Goal: Task Accomplishment & Management: Manage account settings

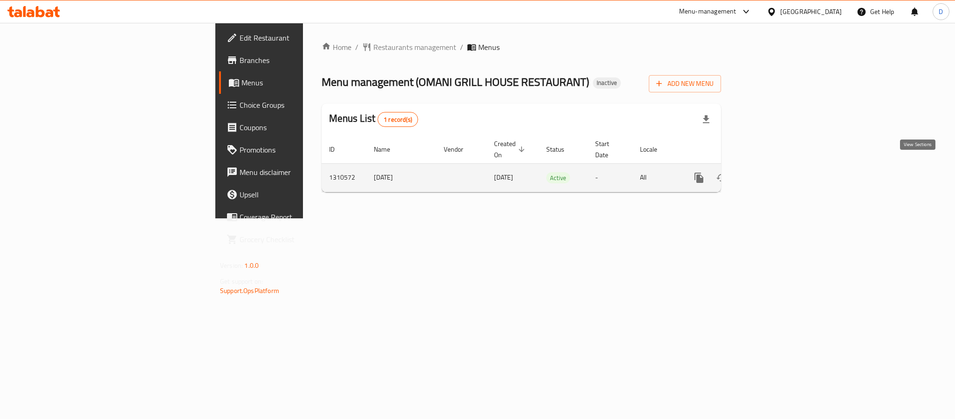
click at [778, 168] on link "enhanced table" at bounding box center [766, 177] width 22 height 22
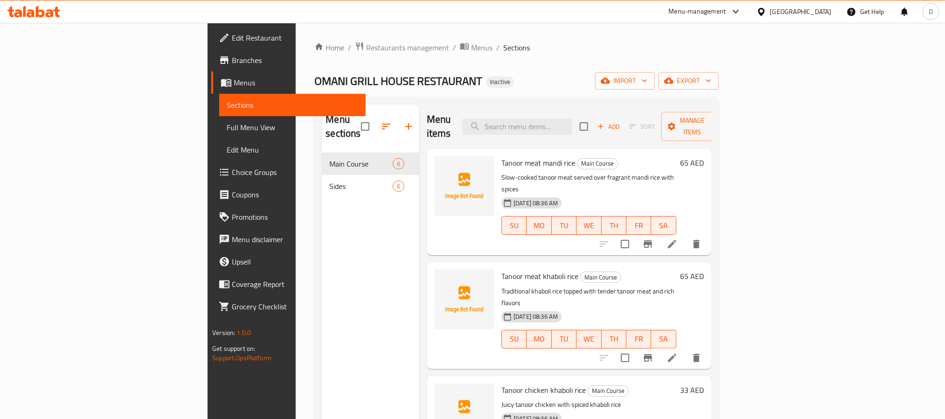
click at [227, 129] on span "Full Menu View" at bounding box center [292, 127] width 131 height 11
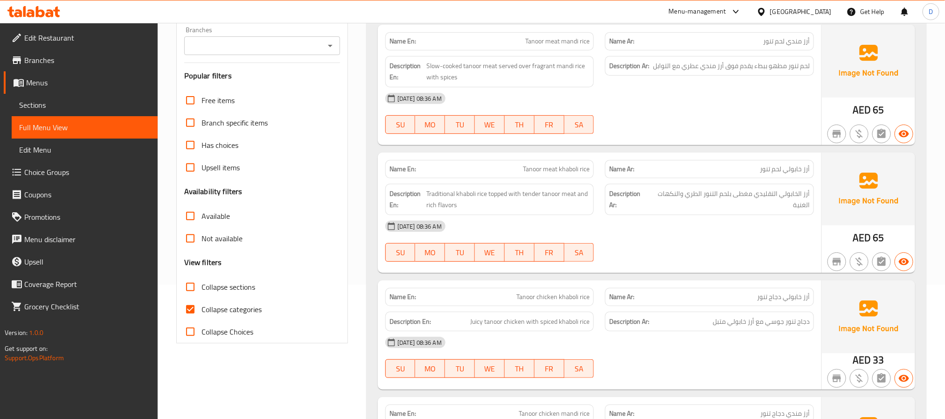
scroll to position [140, 0]
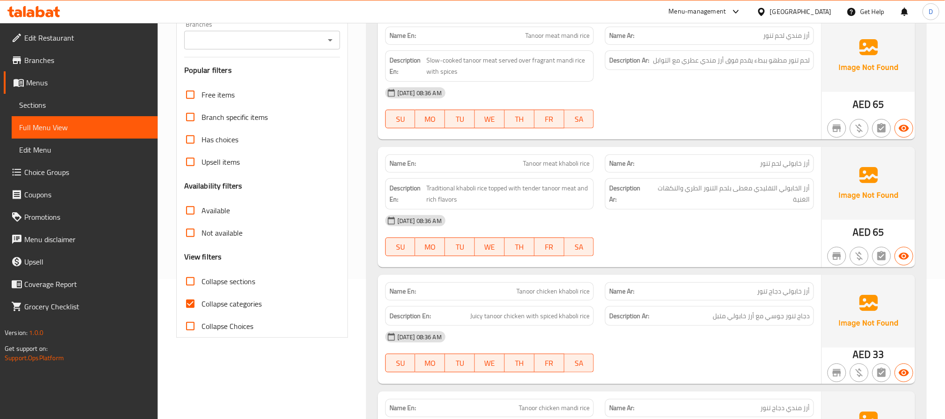
click at [571, 167] on span "Tanoor meat khaboli rice" at bounding box center [556, 164] width 67 height 10
copy span "Tanoor meat khaboli rice"
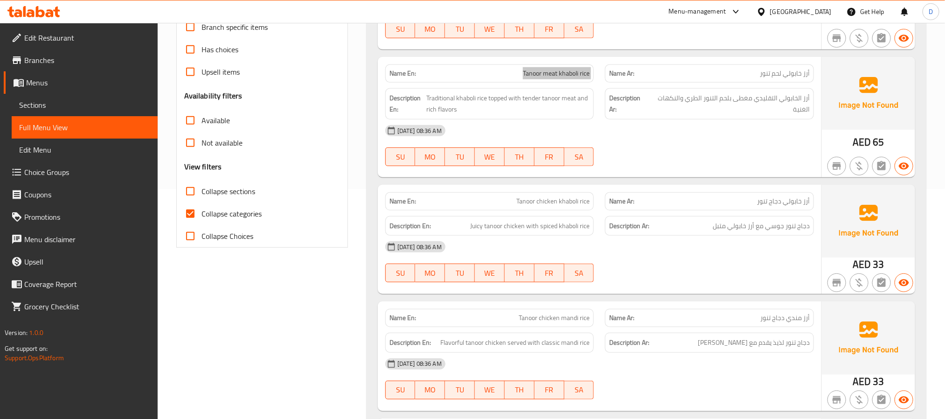
scroll to position [280, 0]
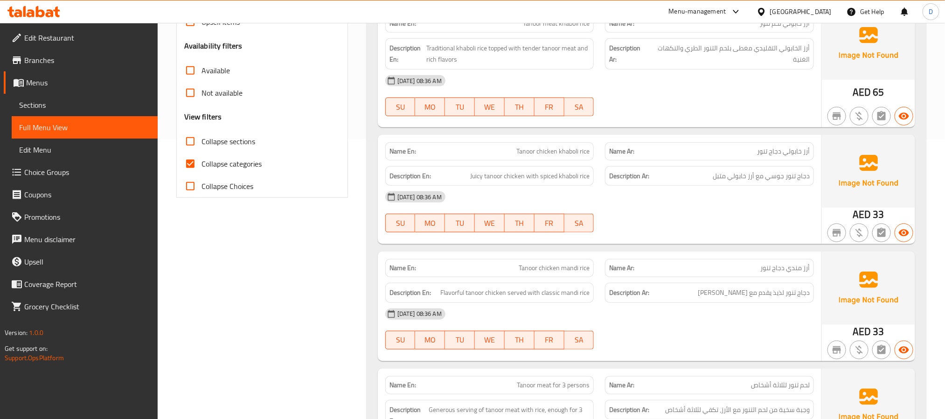
click at [539, 146] on div "Name En: Tanoor chicken khaboli rice" at bounding box center [489, 151] width 209 height 18
copy span "Tanoor chicken khaboli rice"
click at [767, 268] on span "أرز مندي دجاج تنور" at bounding box center [784, 268] width 49 height 10
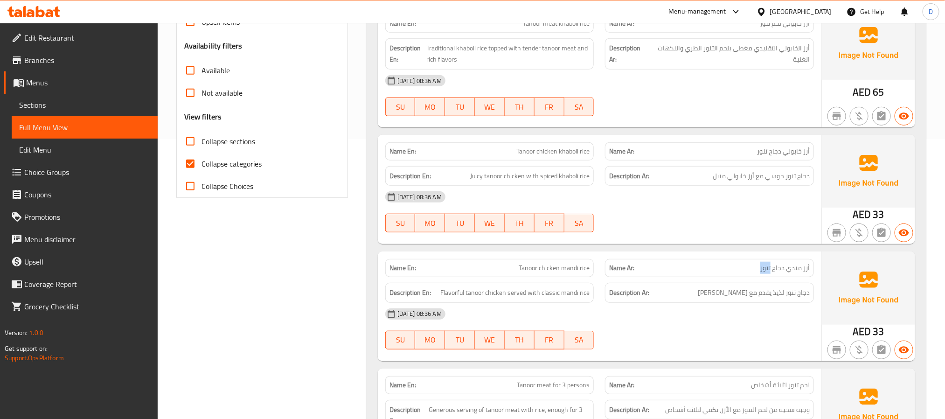
click at [767, 268] on span "أرز مندي دجاج تنور" at bounding box center [784, 268] width 49 height 10
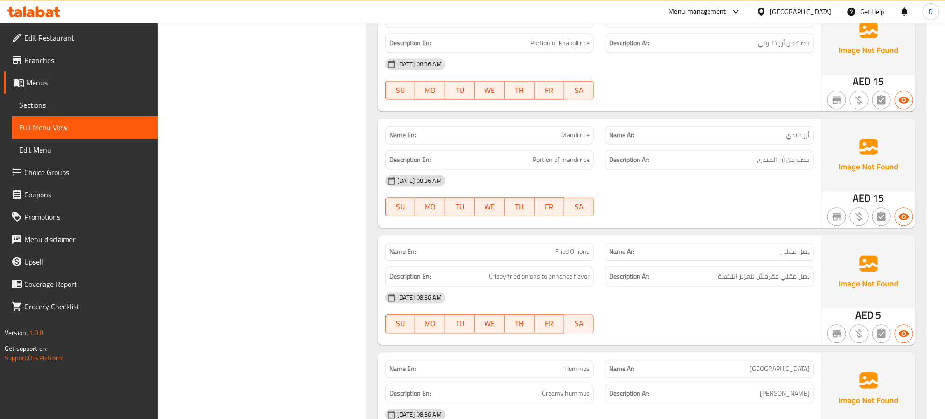
scroll to position [979, 0]
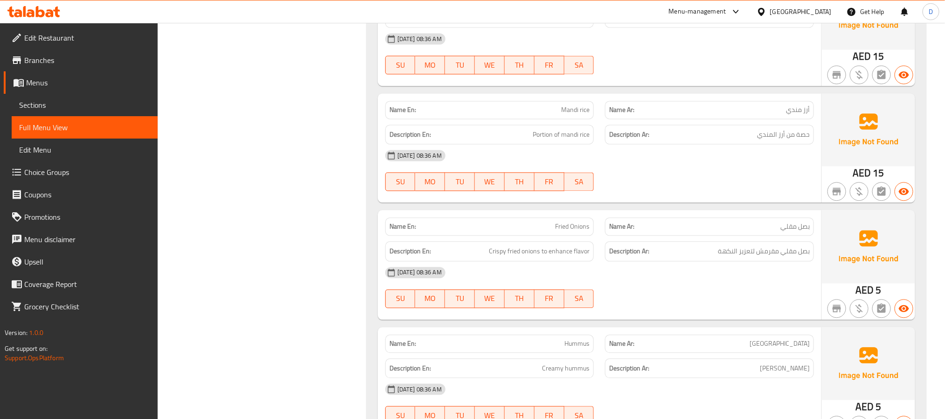
click at [578, 229] on span "Fried Onions" at bounding box center [572, 226] width 35 height 10
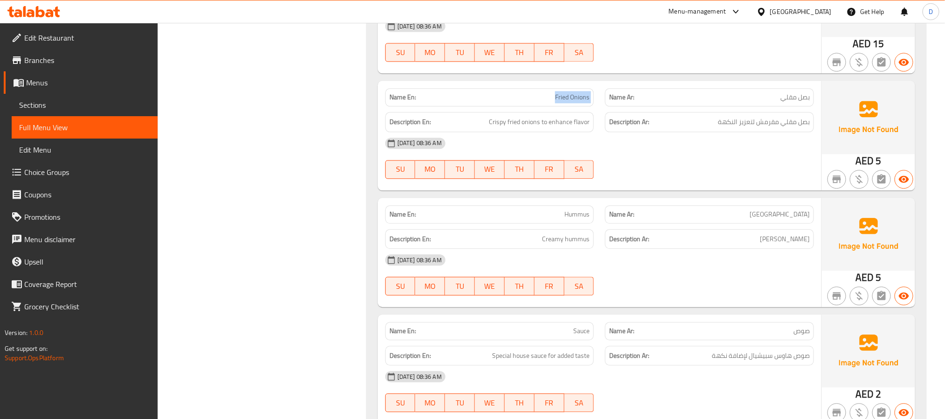
scroll to position [1119, 0]
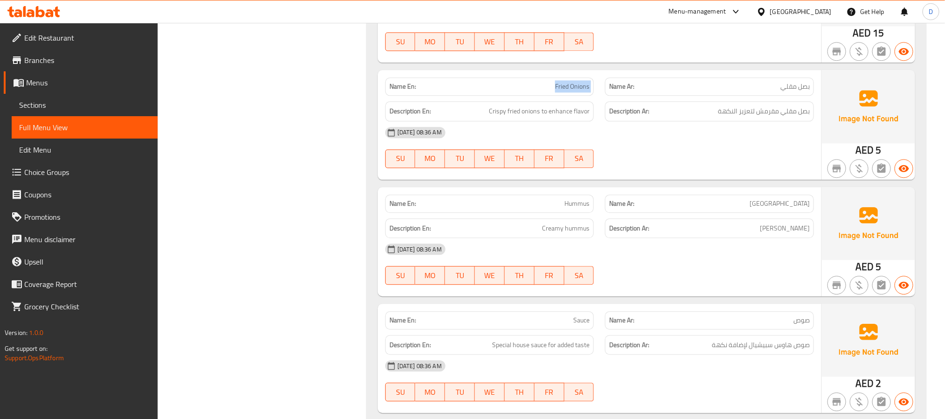
copy span "Fried Onions"
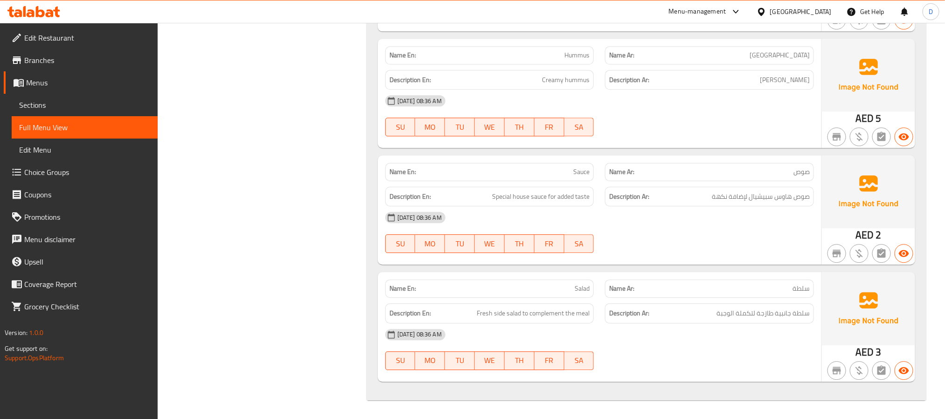
scroll to position [1274, 0]
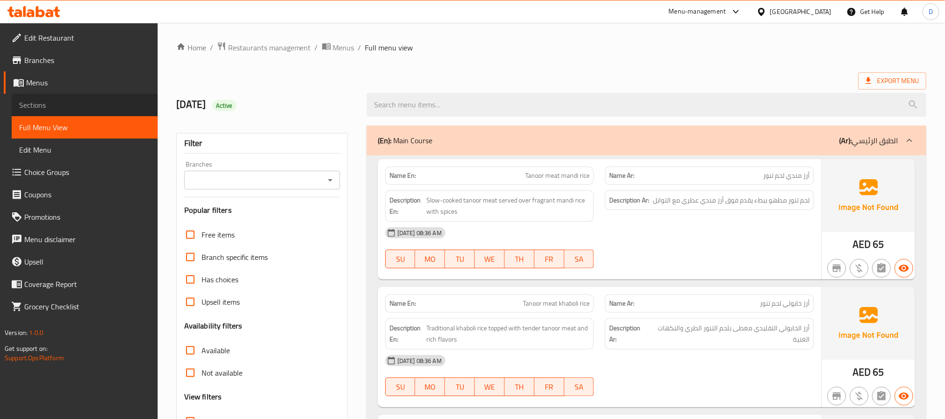
click at [69, 104] on span "Sections" at bounding box center [84, 104] width 131 height 11
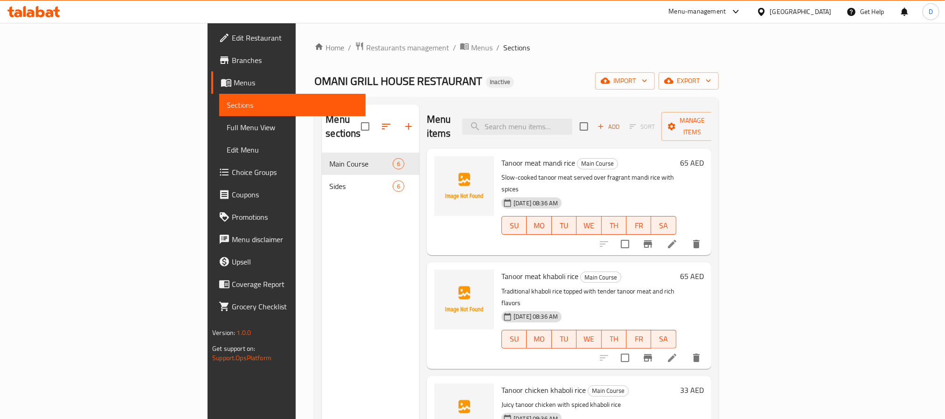
click at [678, 352] on icon at bounding box center [671, 357] width 11 height 11
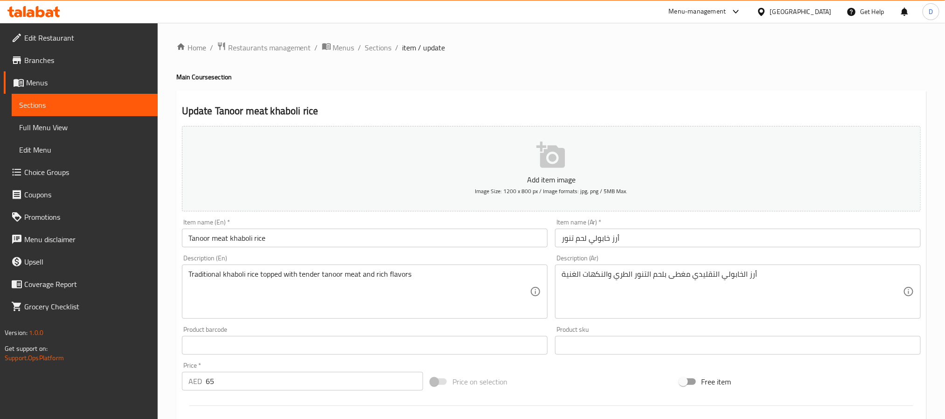
click at [603, 242] on input "أرز خابولي لحم تنور" at bounding box center [738, 237] width 366 height 19
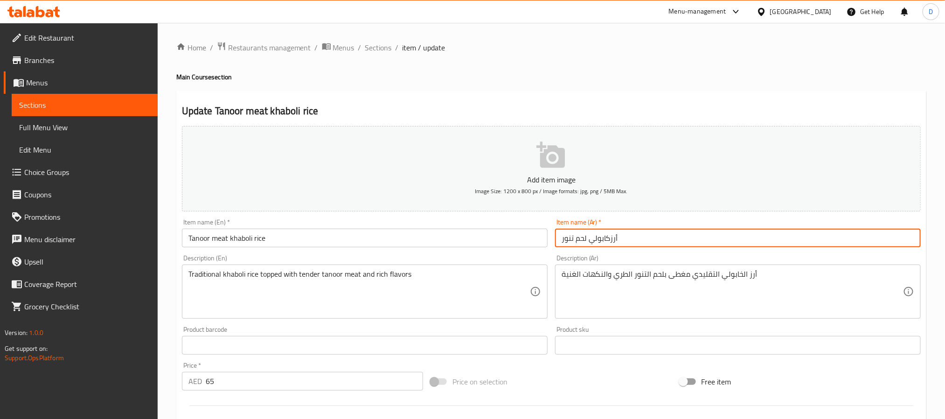
type input "أرزكابولي لحم تنور"
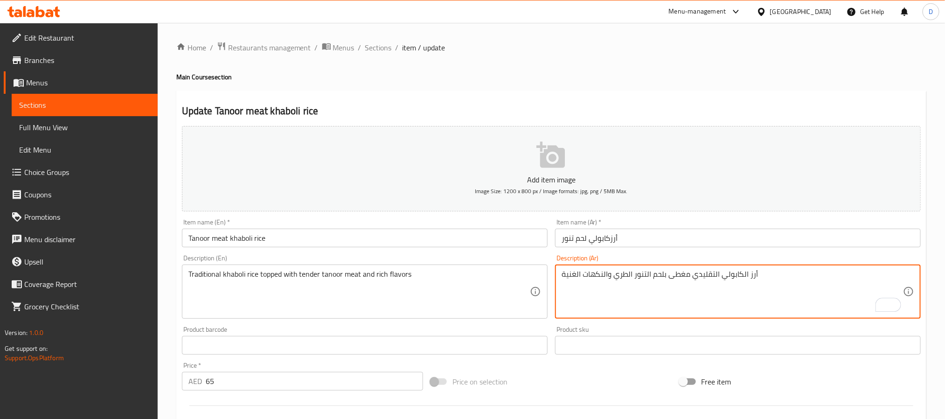
type textarea "أرز الكابولي التقليدي مغطى بلحم التنور الطري والنكهات الغنية"
click at [516, 240] on input "Tanoor meat khaboli rice" at bounding box center [365, 237] width 366 height 19
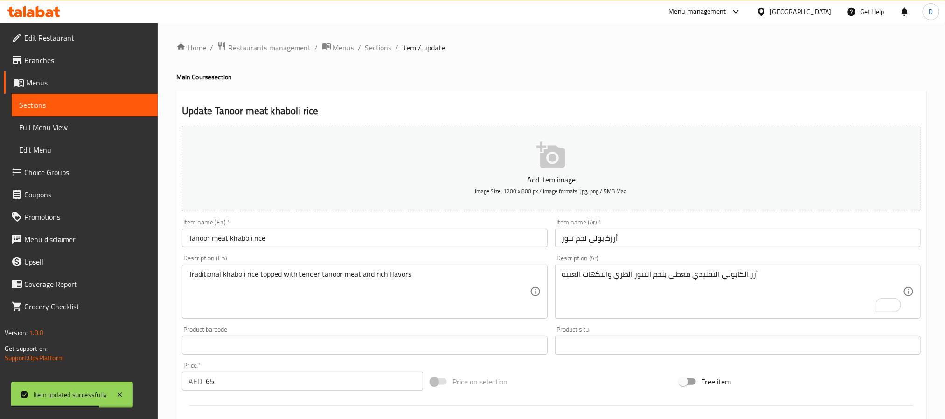
click at [380, 55] on div "Home / Restaurants management / Menus / Sections / item / update Main Course se…" at bounding box center [551, 341] width 750 height 599
click at [380, 51] on span "Sections" at bounding box center [378, 47] width 27 height 11
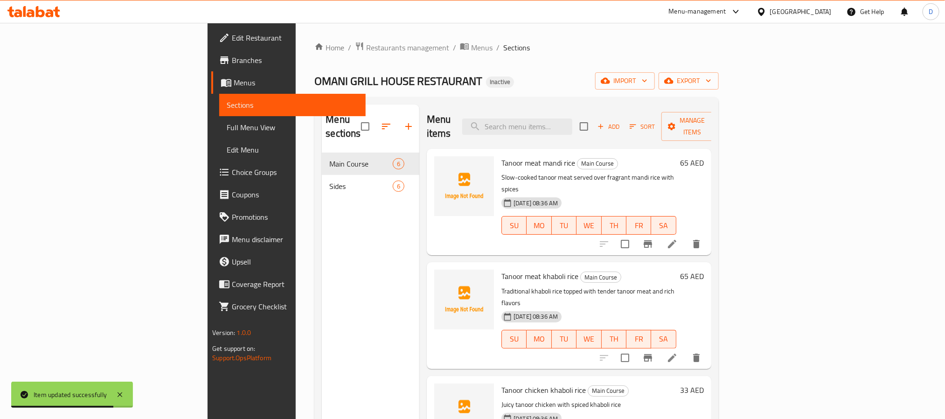
scroll to position [140, 0]
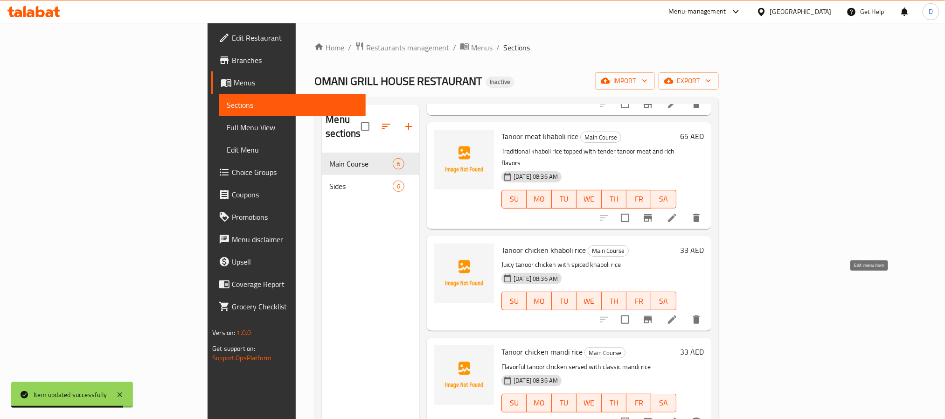
click at [676, 315] on icon at bounding box center [672, 319] width 8 height 8
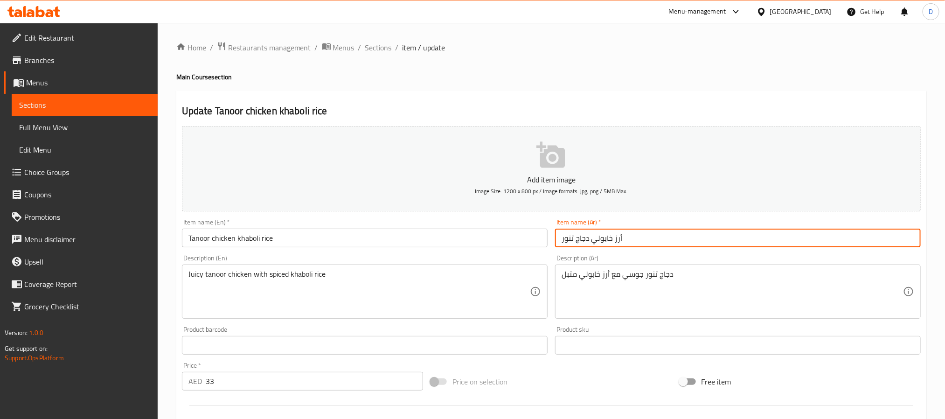
click at [609, 240] on input "أرز خابولي دجاج تنور" at bounding box center [738, 237] width 366 height 19
type input "أرز كابولي دجاج تنور"
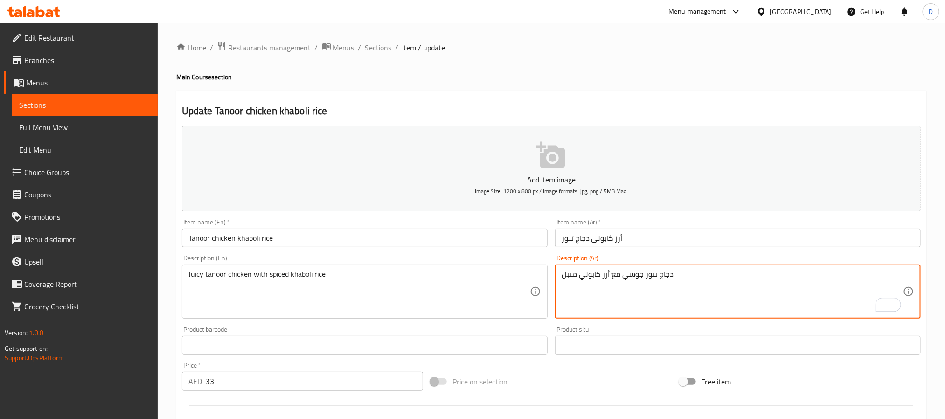
type textarea "دجاج تنور جوسي مع أرز كابولي متبل"
click at [485, 241] on input "Tanoor chicken khaboli rice" at bounding box center [365, 237] width 366 height 19
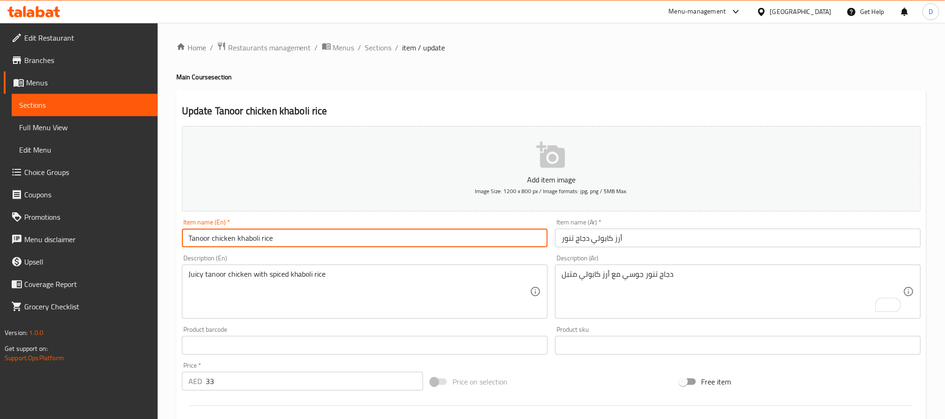
drag, startPoint x: 385, startPoint y: 49, endPoint x: 384, endPoint y: 69, distance: 19.1
click at [385, 49] on span "Sections" at bounding box center [378, 47] width 27 height 11
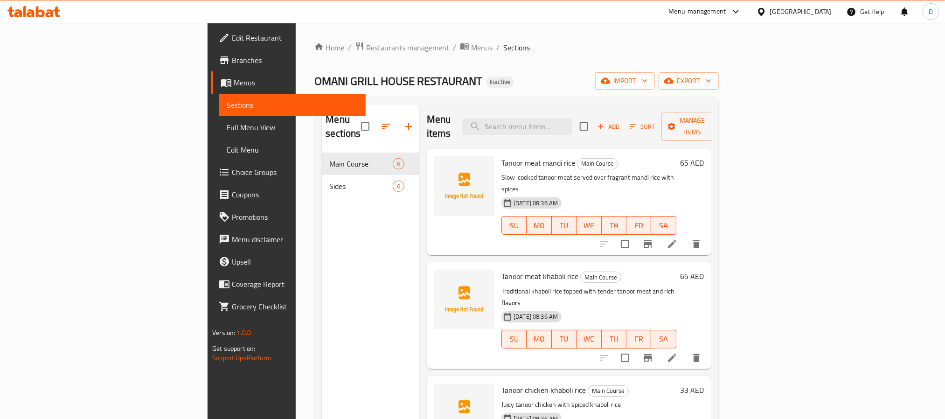
click at [322, 178] on div "Sides 6" at bounding box center [370, 186] width 97 height 22
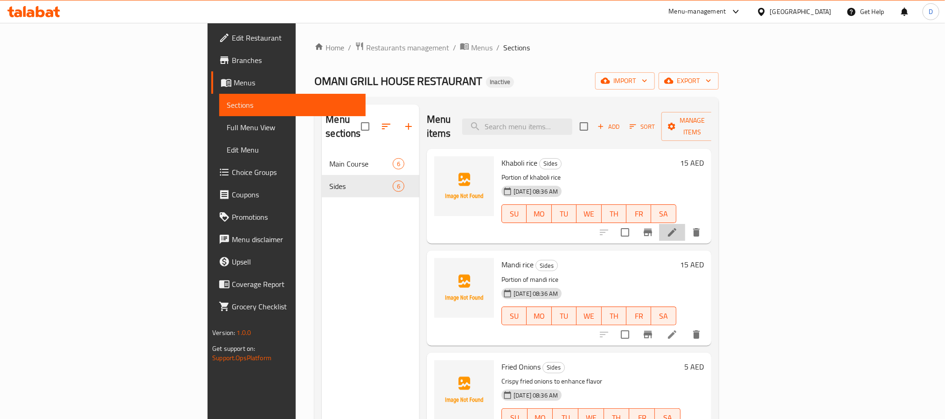
click at [678, 227] on icon at bounding box center [671, 232] width 11 height 11
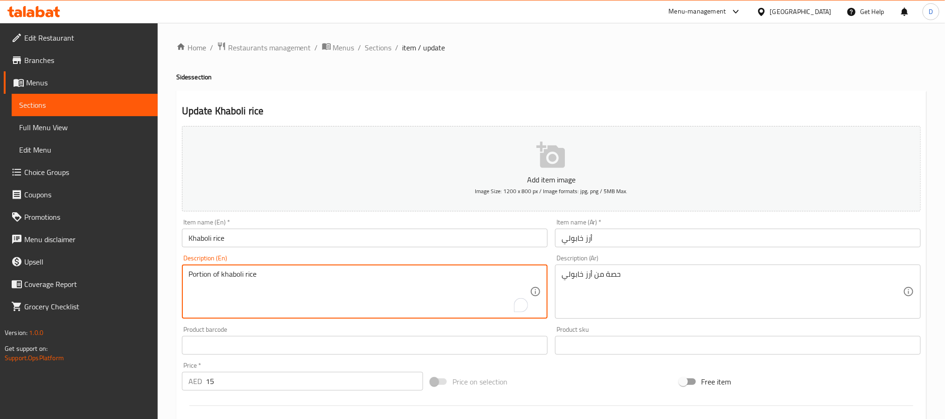
click at [328, 278] on textarea "Portion of khaboli rice" at bounding box center [358, 292] width 341 height 44
click at [320, 267] on div "Portion of khaboli rice Description (En)" at bounding box center [365, 291] width 366 height 54
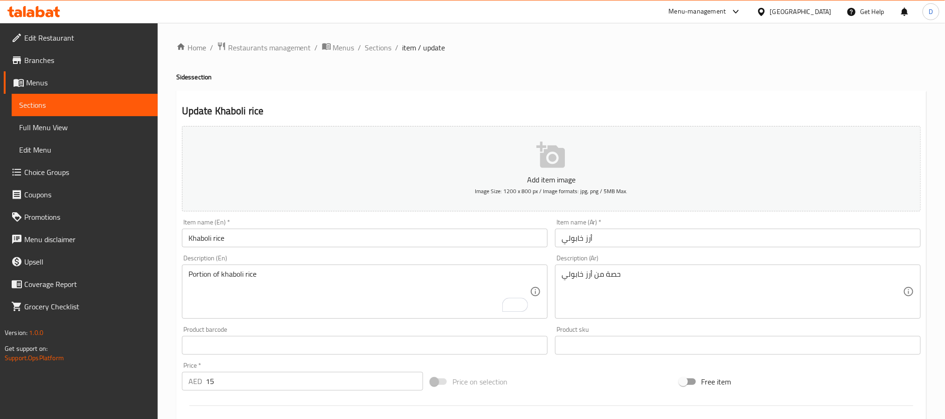
click at [320, 267] on div "Portion of khaboli rice Description (En)" at bounding box center [365, 291] width 366 height 54
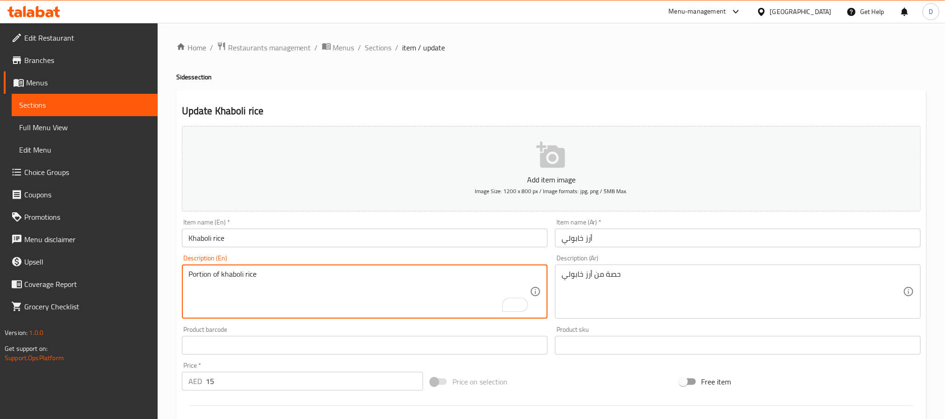
paste textarea "Extra portion of khaboli rice"
click at [320, 267] on div "Portion of khaboli Extra portion of khaboli rice Description (En)" at bounding box center [365, 291] width 366 height 54
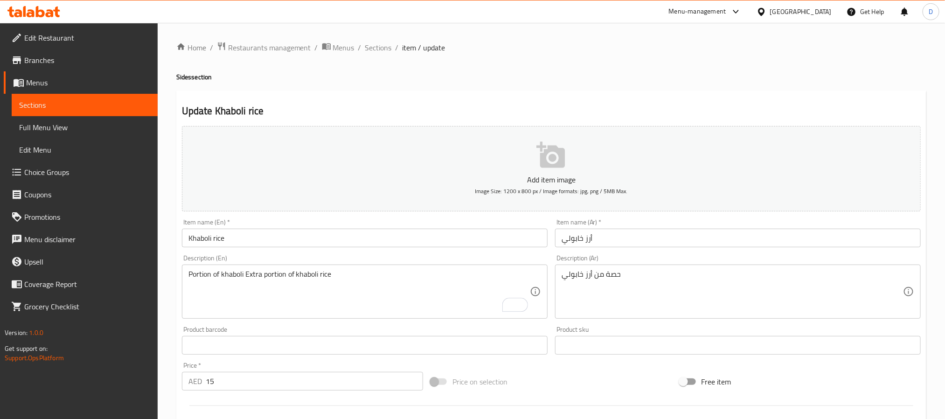
click at [320, 267] on div "Portion of khaboli Extra portion of khaboli rice Description (En)" at bounding box center [365, 291] width 366 height 54
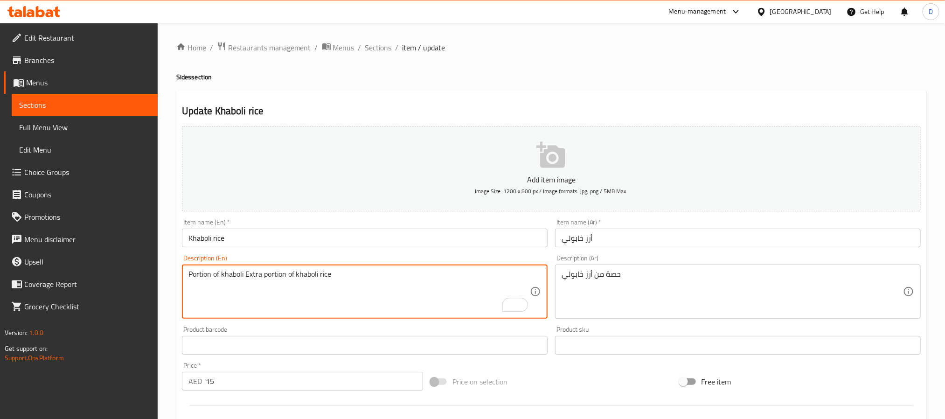
click at [309, 288] on textarea "Portion of khaboli Extra portion of khaboli rice" at bounding box center [358, 292] width 341 height 44
click at [314, 278] on textarea "Portion of khaboli Extra portion of khaboli rice" at bounding box center [358, 292] width 341 height 44
paste textarea "To enrich screen reader interactions, please activate Accessibility in Grammarl…"
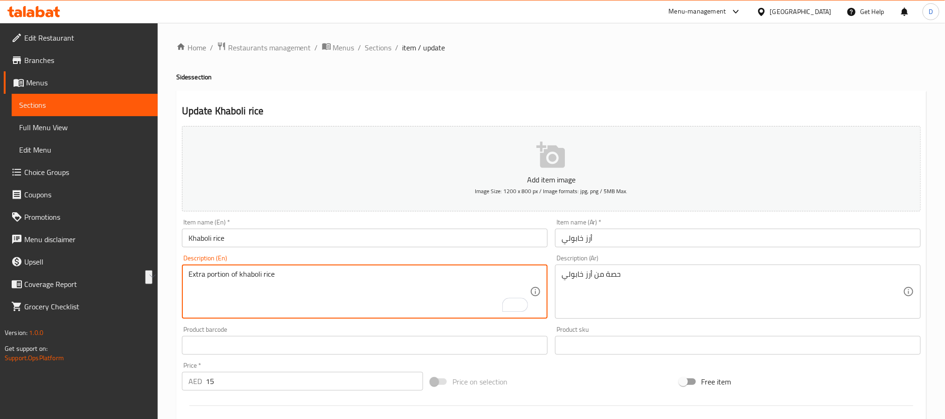
type textarea "Extra portion of khaboli rice"
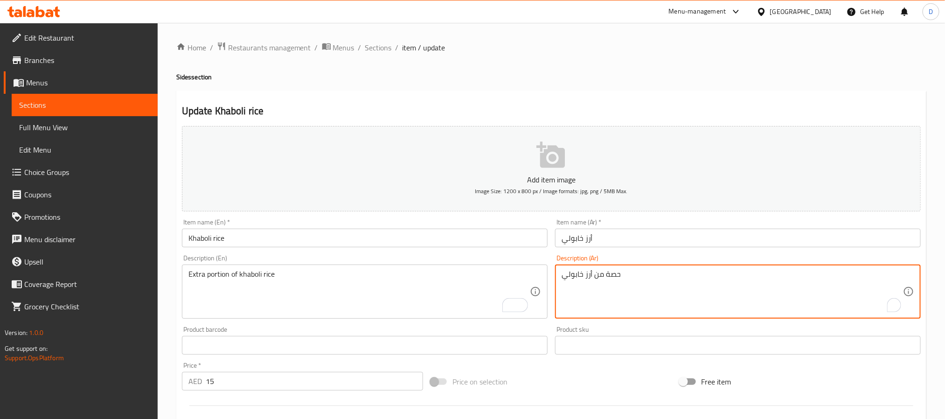
click at [602, 283] on textarea "حصة من أرز خابولي" at bounding box center [731, 292] width 341 height 44
paste textarea "إضافية من أرز ال"
type textarea "حصة إضافية من أرز الخابولي"
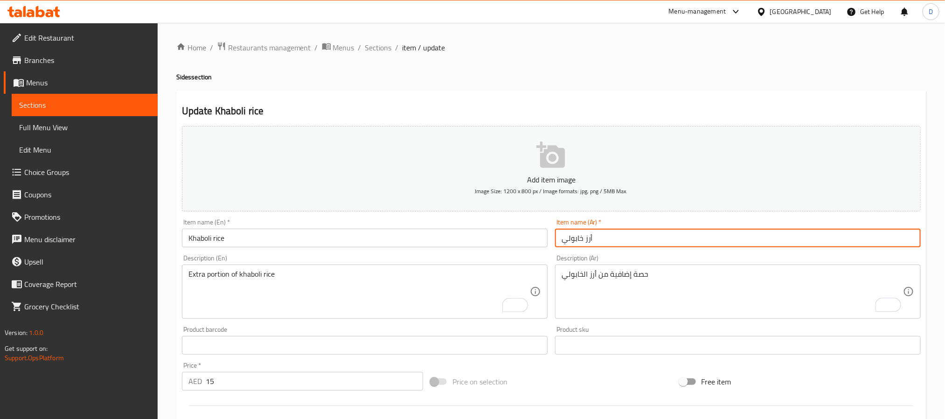
click at [581, 238] on input "أرز خابولي" at bounding box center [738, 237] width 366 height 19
click at [580, 236] on input "أرز خابولي" at bounding box center [738, 237] width 366 height 19
type input "أرز كابولي"
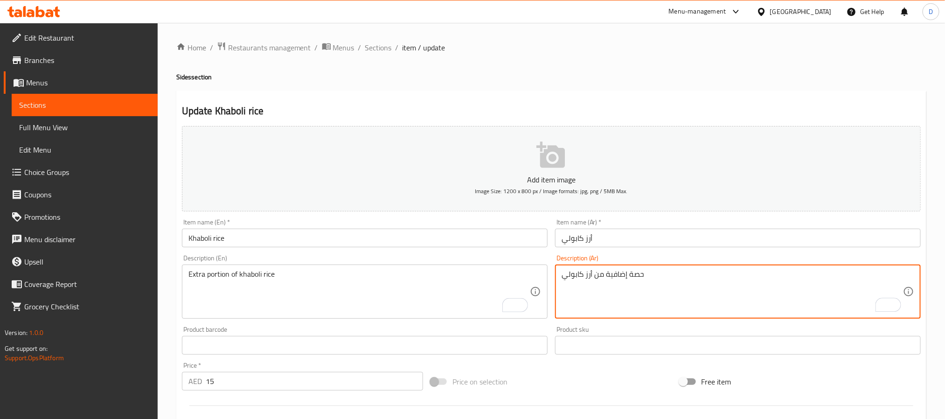
type textarea "حصة إضافية من أرز كابولي"
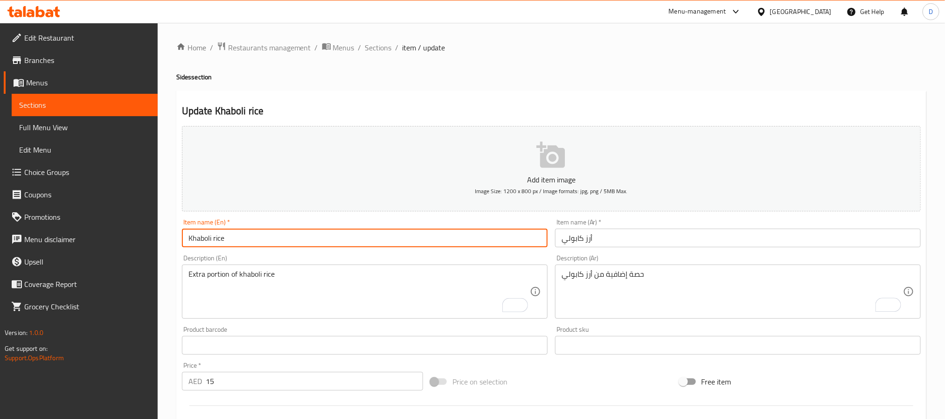
click at [474, 241] on input "Khaboli rice" at bounding box center [365, 237] width 366 height 19
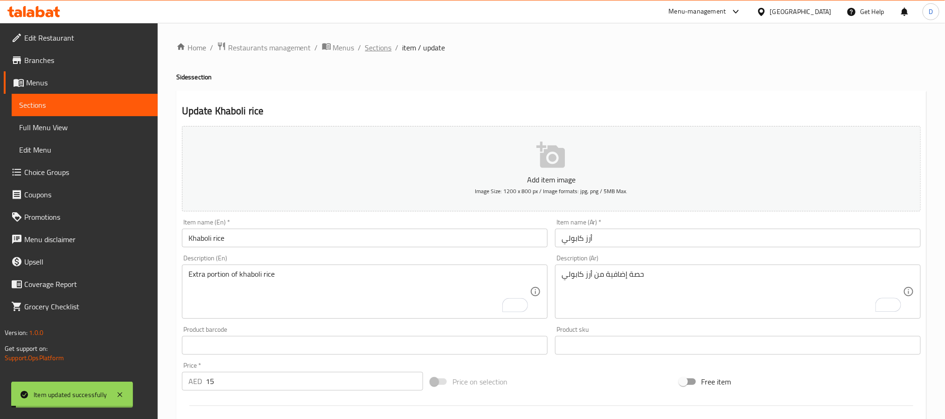
click at [379, 45] on span "Sections" at bounding box center [378, 47] width 27 height 11
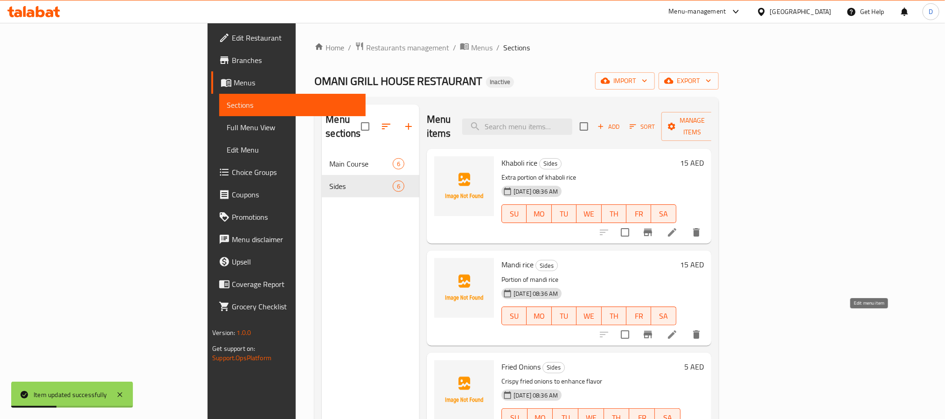
click at [678, 329] on icon at bounding box center [671, 334] width 11 height 11
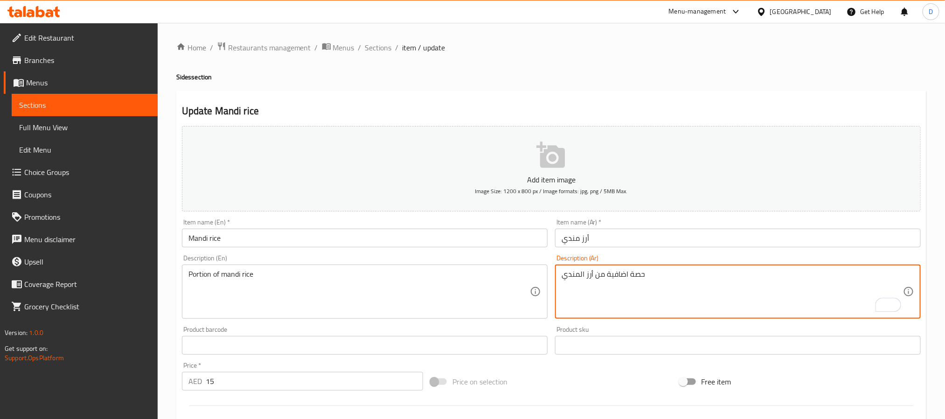
type textarea "حصة اضافية من أرز المندي"
click at [187, 271] on div "Portion of mandi rice Description (En)" at bounding box center [365, 291] width 366 height 54
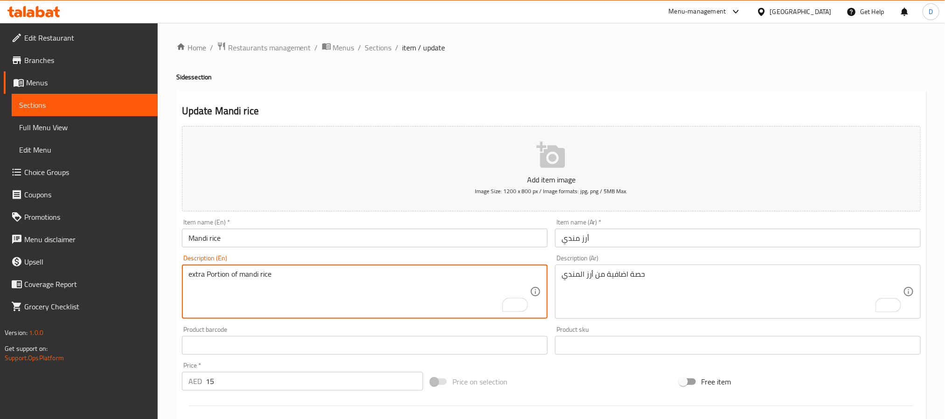
click at [270, 242] on input "Mandi rice" at bounding box center [365, 237] width 366 height 19
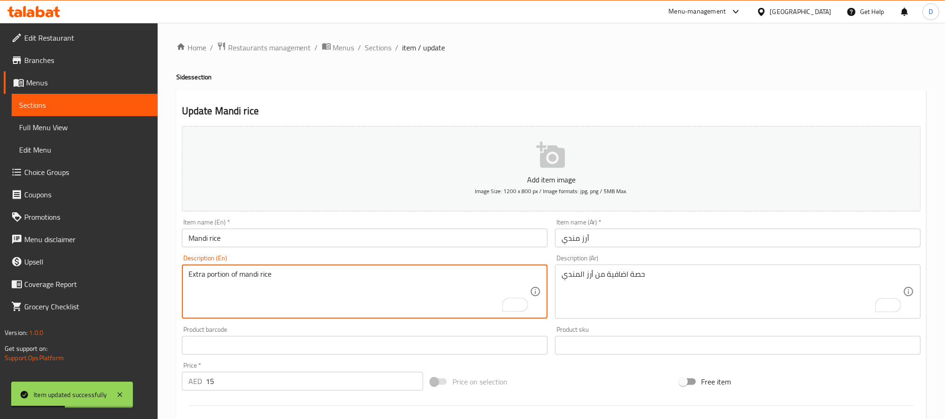
type textarea "Extra portion of mandi rice"
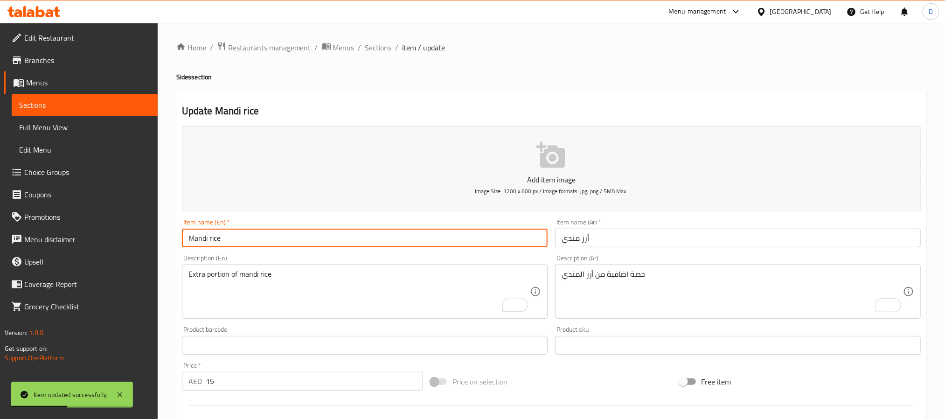
click at [281, 235] on input "Mandi rice" at bounding box center [365, 237] width 366 height 19
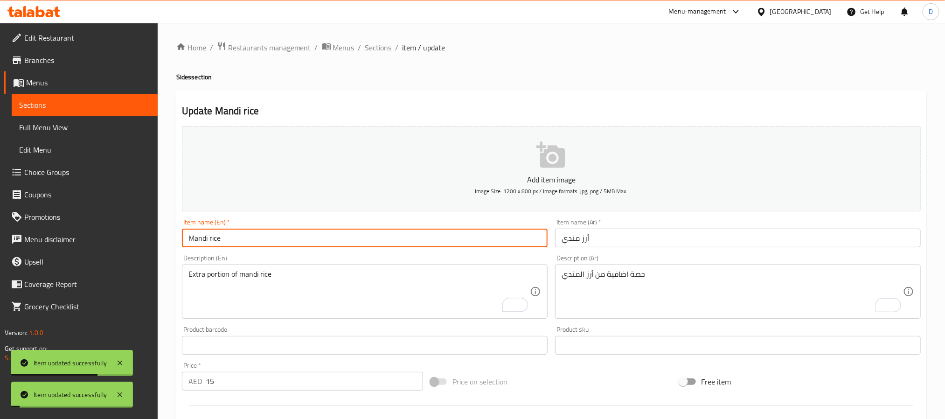
drag, startPoint x: 382, startPoint y: 49, endPoint x: 323, endPoint y: 38, distance: 60.3
click at [382, 49] on span "Sections" at bounding box center [378, 47] width 27 height 11
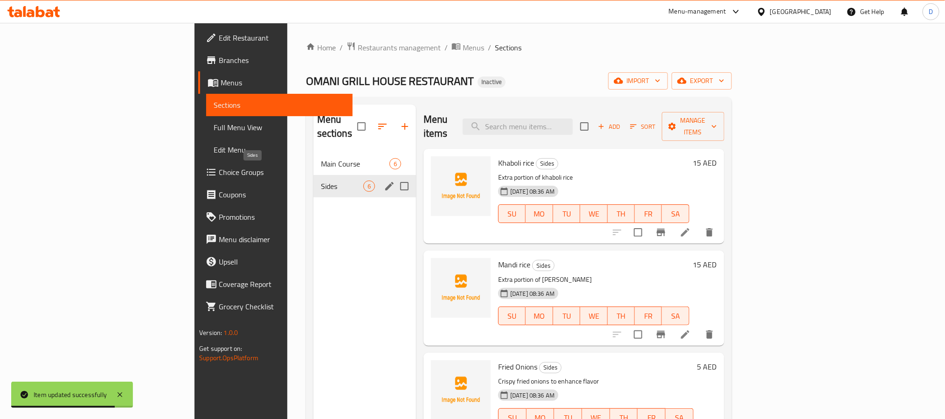
click at [321, 180] on span "Sides" at bounding box center [342, 185] width 42 height 11
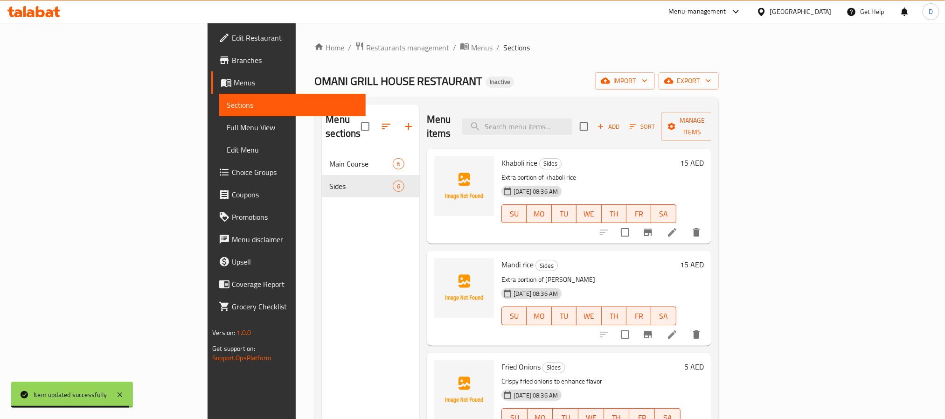
scroll to position [140, 0]
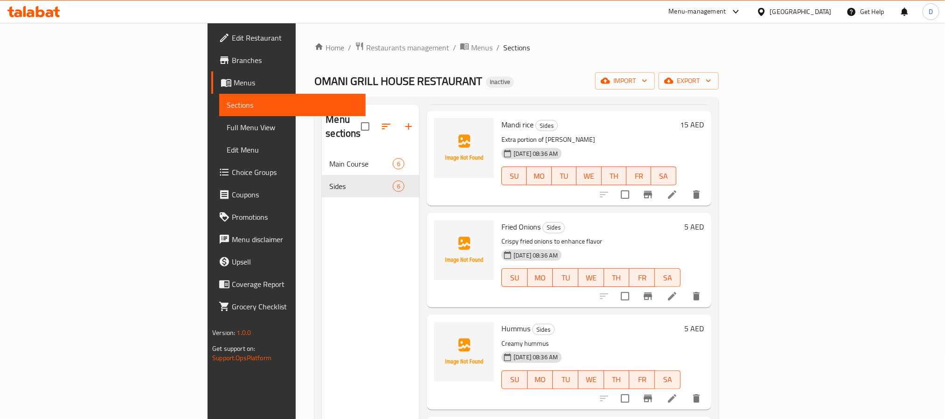
click at [676, 292] on icon at bounding box center [672, 296] width 8 height 8
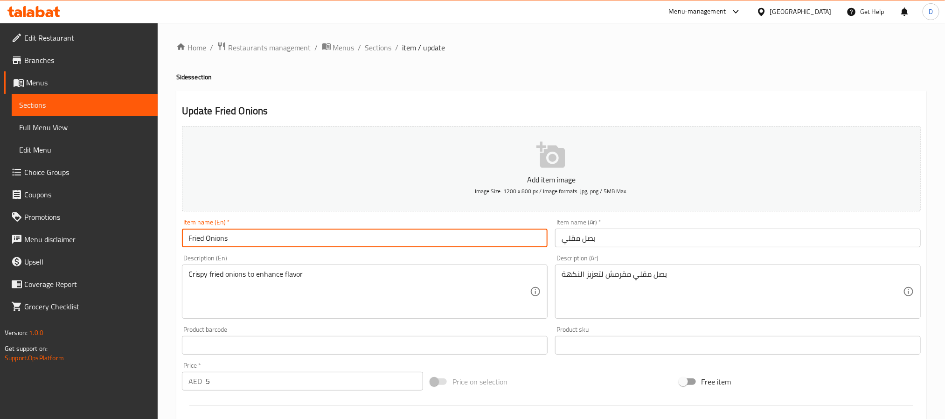
click at [188, 235] on input "Fried Onions" at bounding box center [365, 237] width 366 height 19
type input "extra Fried Onions"
click at [561, 242] on input "بصل مقلي" at bounding box center [738, 237] width 366 height 19
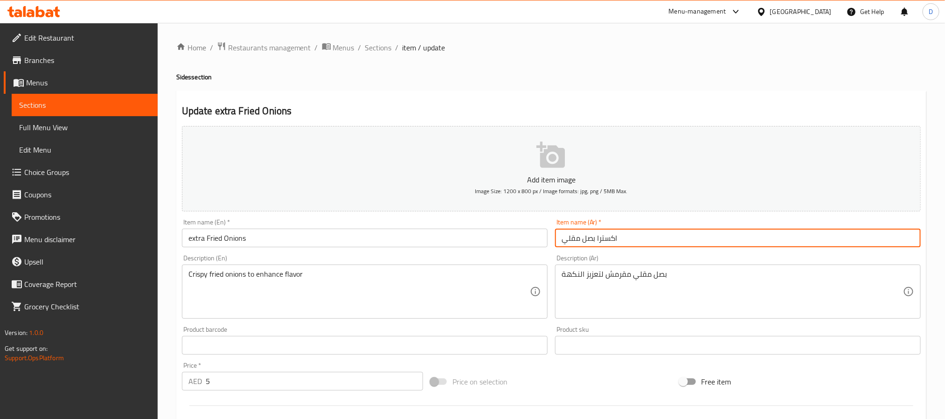
type input "اكسترا بصل مقلي"
click at [385, 47] on span "Sections" at bounding box center [378, 47] width 27 height 11
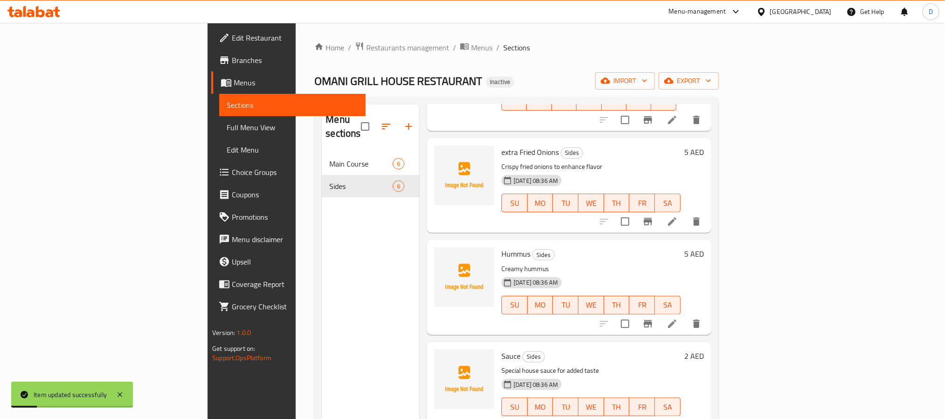
scroll to position [215, 0]
click at [676, 318] on icon at bounding box center [672, 322] width 8 height 8
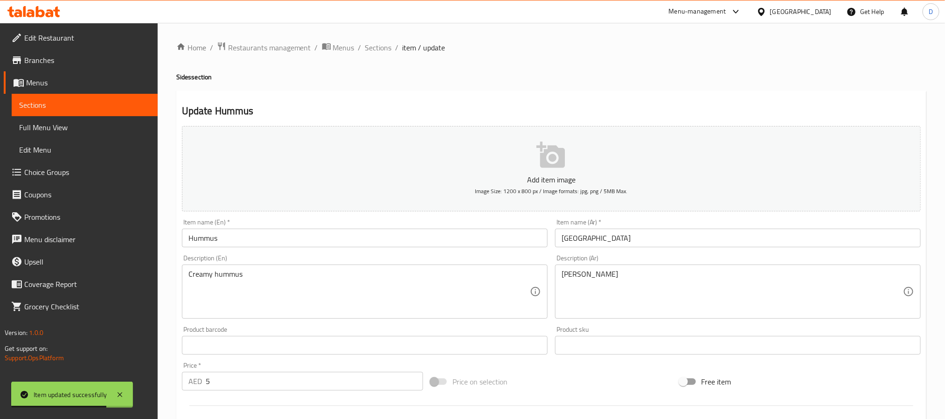
click at [311, 232] on input "Hummus" at bounding box center [365, 237] width 366 height 19
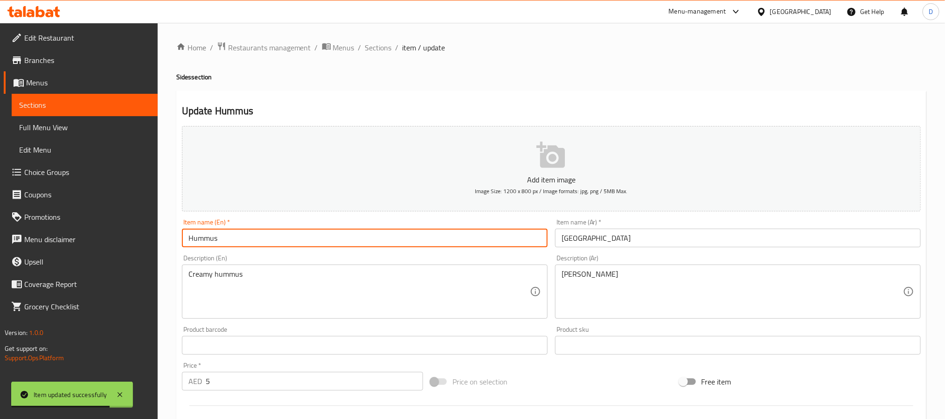
click at [311, 232] on input "Hummus" at bounding box center [365, 237] width 366 height 19
paste input "10-Extra hummus filling"
click at [203, 234] on input "10-Extra hummus filling" at bounding box center [365, 237] width 366 height 19
type input "Extra hummus filling"
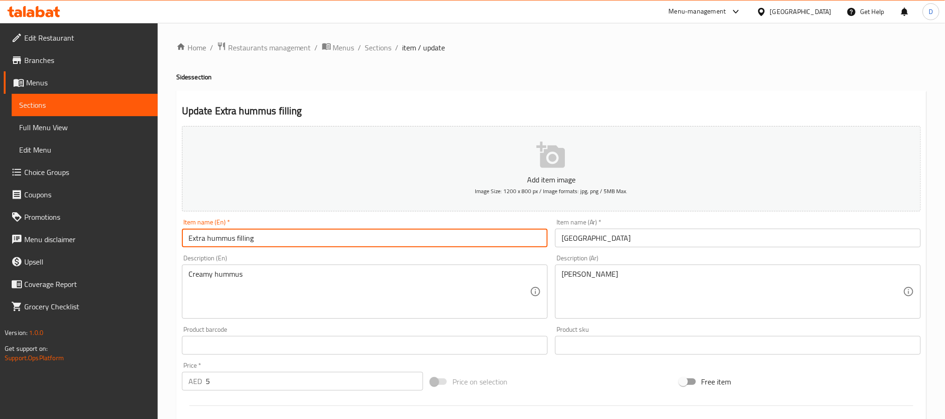
click at [665, 236] on input "[GEOGRAPHIC_DATA]" at bounding box center [738, 237] width 366 height 19
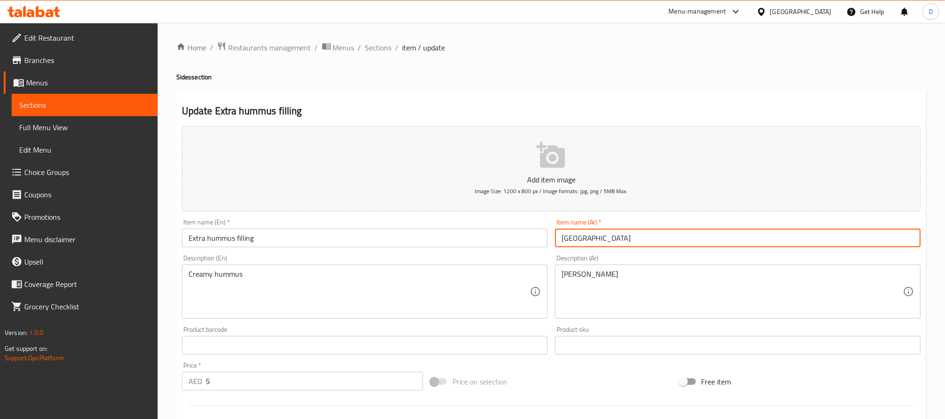
click at [665, 236] on input "[GEOGRAPHIC_DATA]" at bounding box center [738, 237] width 366 height 19
paste input "شوة حمص إضافية"
type input "حشوة حمص إضافية"
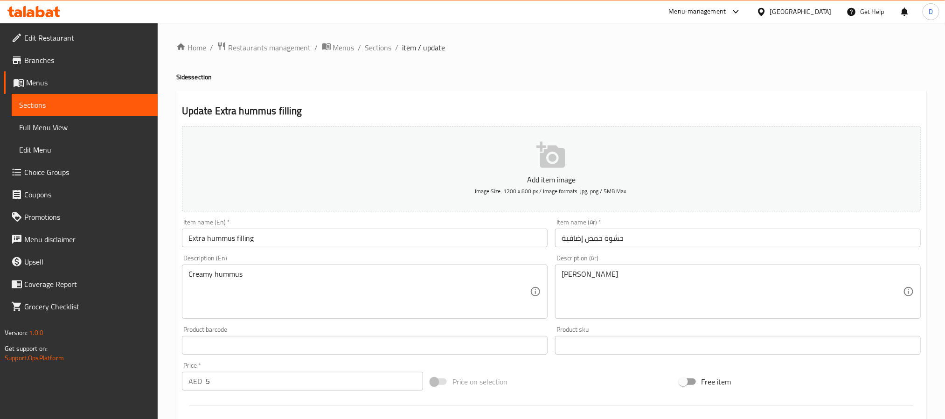
click at [245, 239] on input "Extra hummus filling" at bounding box center [365, 237] width 366 height 19
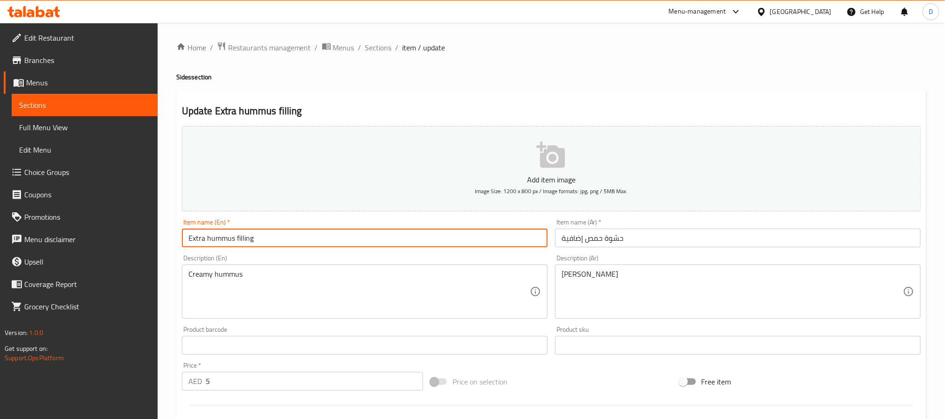
click at [245, 239] on input "Extra hummus filling" at bounding box center [365, 237] width 366 height 19
click at [189, 242] on input "Extra hummus" at bounding box center [365, 237] width 366 height 19
type input "hummus"
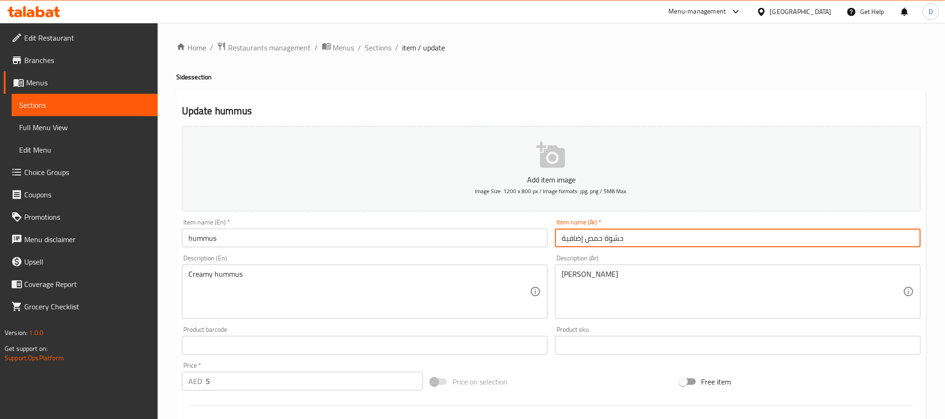
click at [618, 234] on input "حشوة حمص إضافية" at bounding box center [738, 237] width 366 height 19
click at [568, 241] on input "حمص إضافية" at bounding box center [738, 237] width 366 height 19
type input "[GEOGRAPHIC_DATA]"
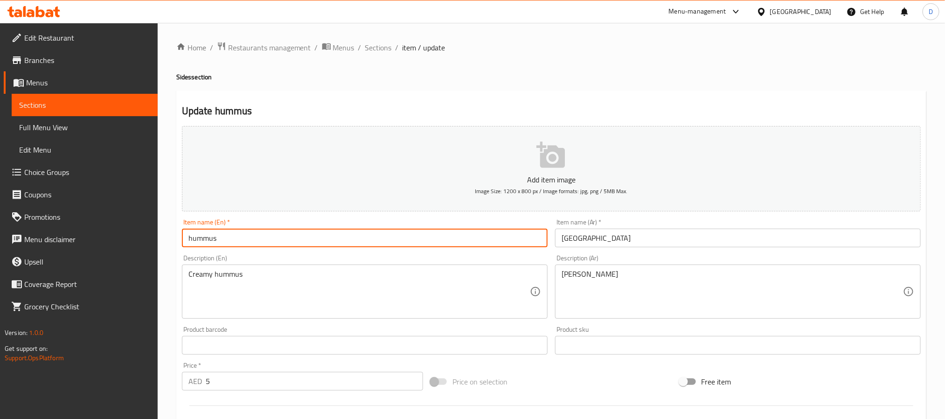
click at [348, 234] on input "hummus" at bounding box center [365, 237] width 366 height 19
click at [375, 49] on span "Sections" at bounding box center [378, 47] width 27 height 11
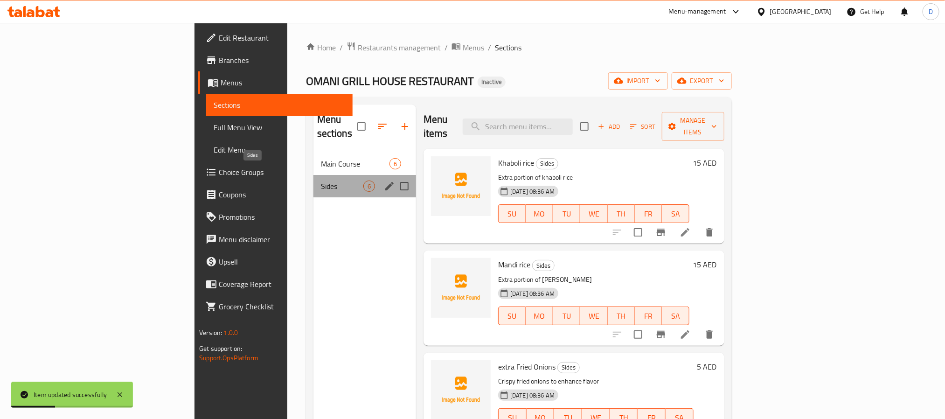
click at [321, 180] on span "Sides" at bounding box center [342, 185] width 42 height 11
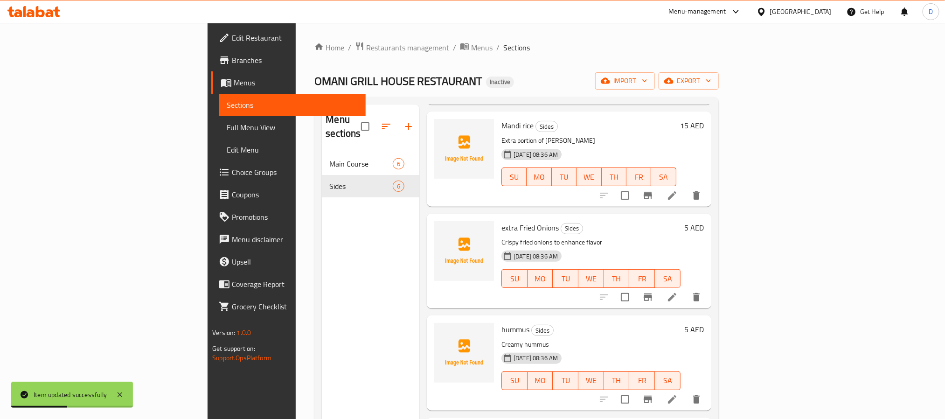
scroll to position [140, 0]
click at [678, 291] on icon at bounding box center [671, 296] width 11 height 11
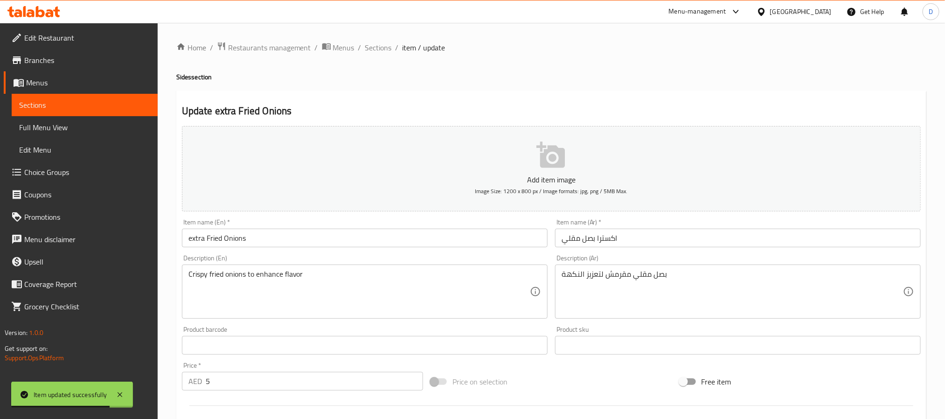
click at [203, 235] on input "extra Fried Onions" at bounding box center [365, 237] width 366 height 19
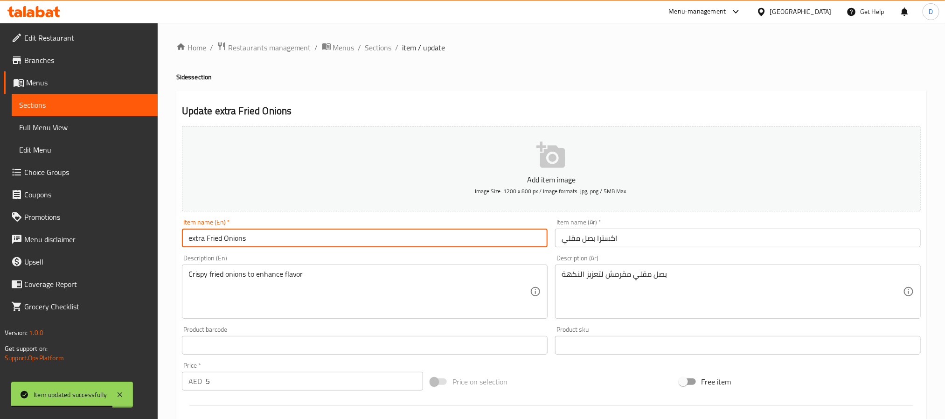
click at [203, 235] on input "extra Fried Onions" at bounding box center [365, 237] width 366 height 19
click at [194, 234] on input "extra Fried Onions" at bounding box center [365, 237] width 366 height 19
type input "Fried Onions"
click at [614, 238] on input "اكسترا بصل مقلي" at bounding box center [738, 237] width 366 height 19
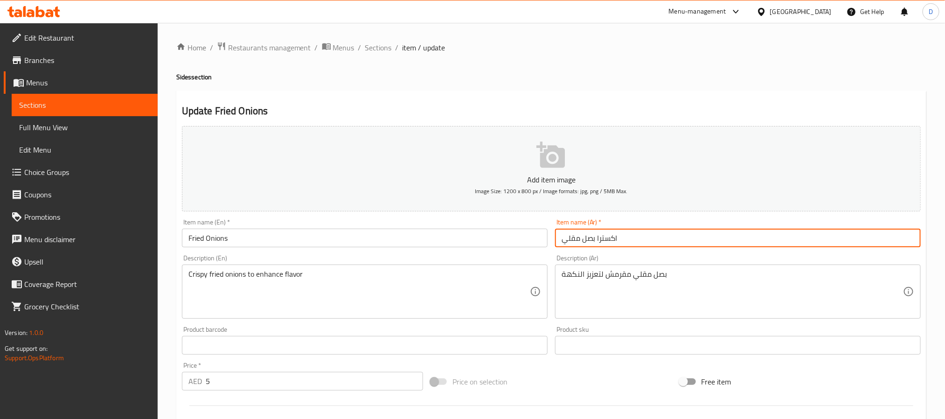
click at [614, 238] on input "اكسترا بصل مقلي" at bounding box center [738, 237] width 366 height 19
type input "بصل مقلي"
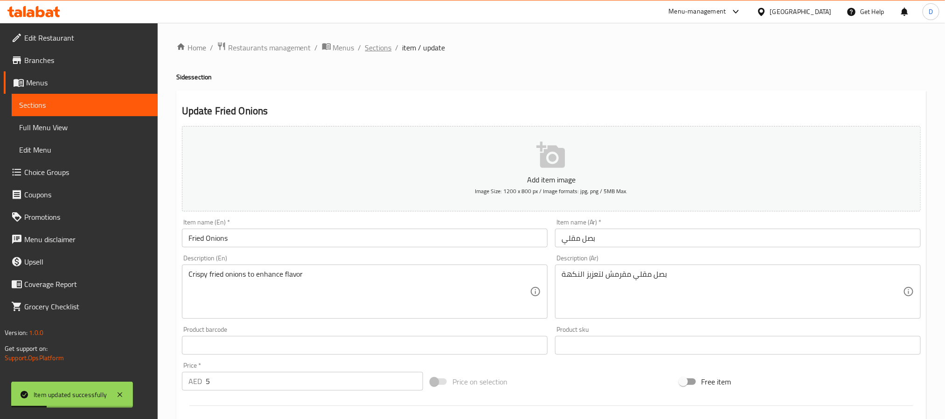
click at [375, 48] on span "Sections" at bounding box center [378, 47] width 27 height 11
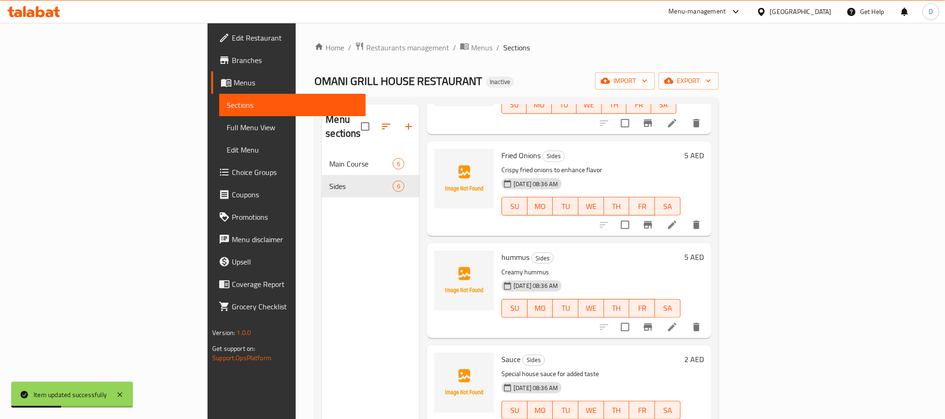
scroll to position [215, 0]
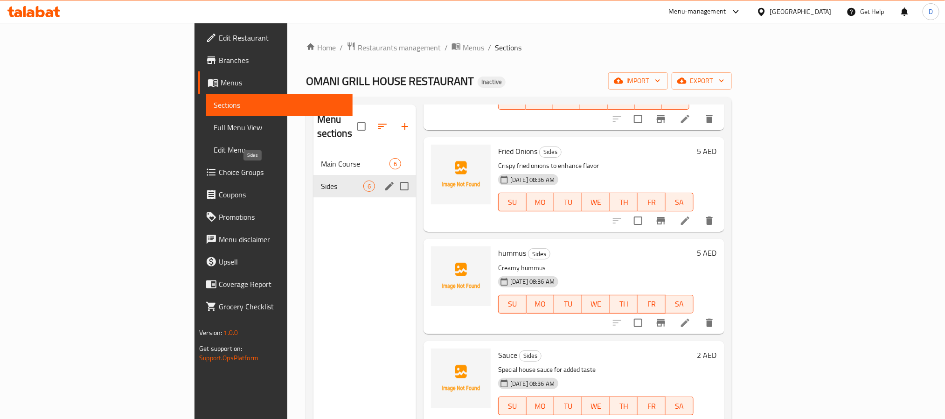
click at [321, 180] on span "Sides" at bounding box center [342, 185] width 42 height 11
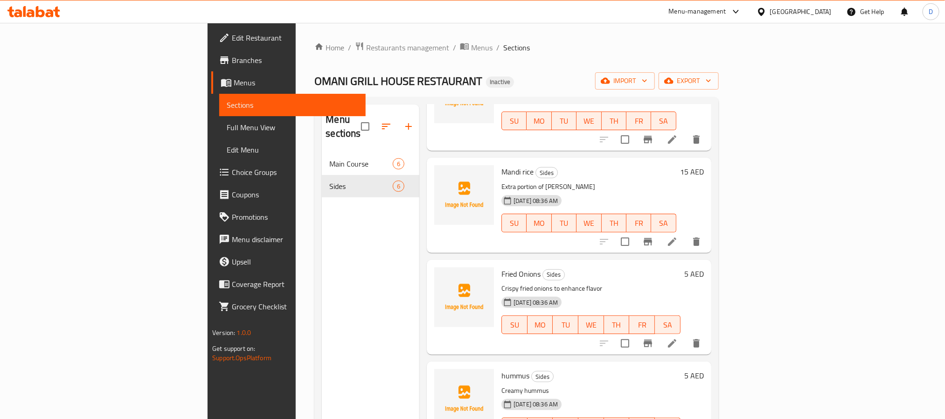
scroll to position [0, 0]
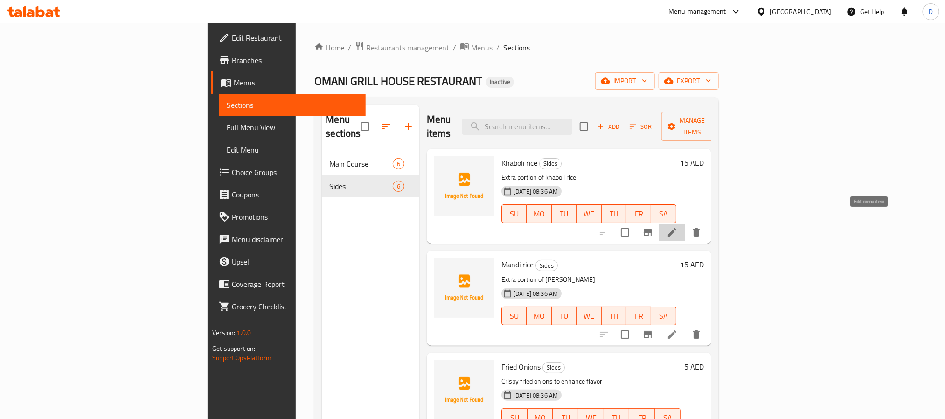
click at [678, 227] on icon at bounding box center [671, 232] width 11 height 11
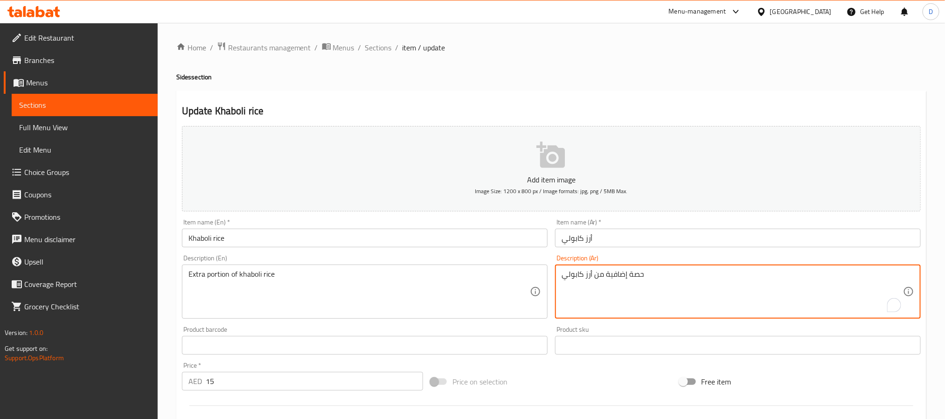
click at [616, 276] on textarea "حصة إضافية من أرز كابولي" at bounding box center [731, 292] width 341 height 44
type textarea "حصة من أرز كابولي"
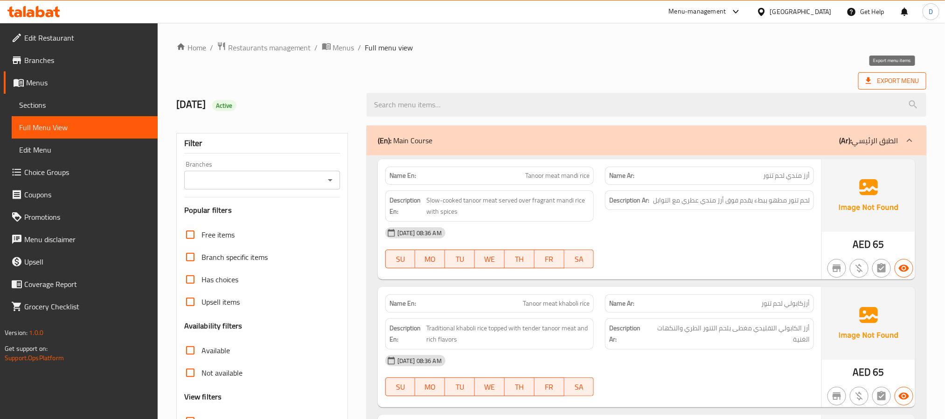
click at [886, 76] on span "Export Menu" at bounding box center [891, 81] width 53 height 12
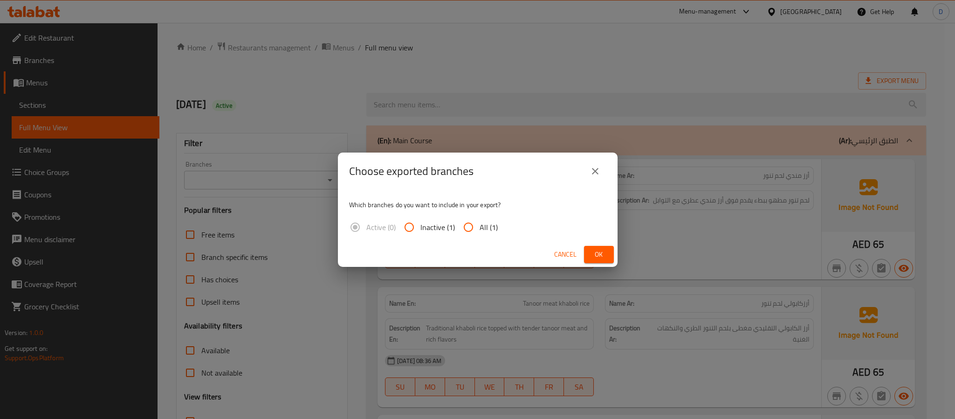
click at [450, 98] on div "Choose exported branches Which branches do you want to include in your export? …" at bounding box center [477, 209] width 955 height 419
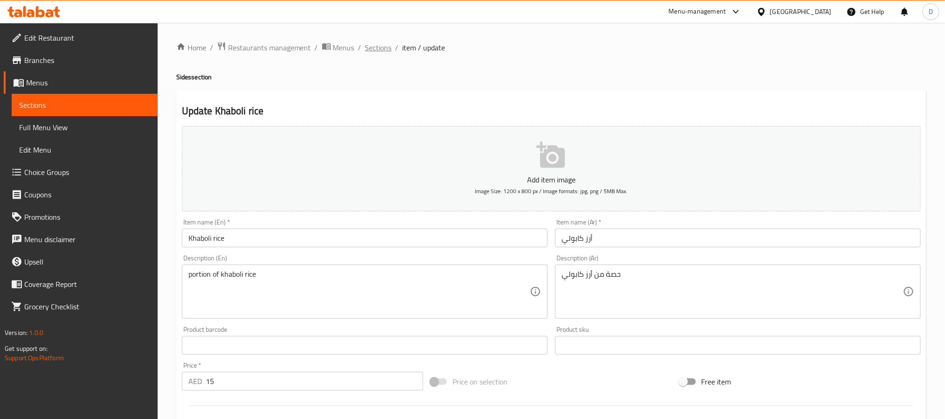
click at [385, 42] on span "Sections" at bounding box center [378, 47] width 27 height 11
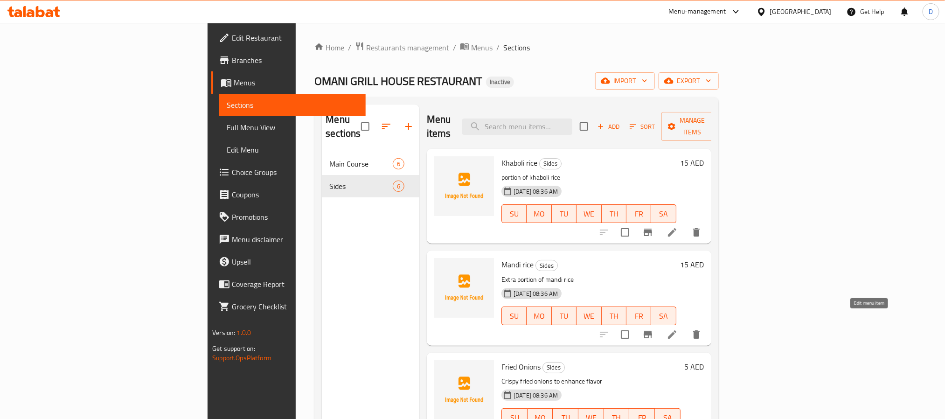
click at [678, 329] on icon at bounding box center [671, 334] width 11 height 11
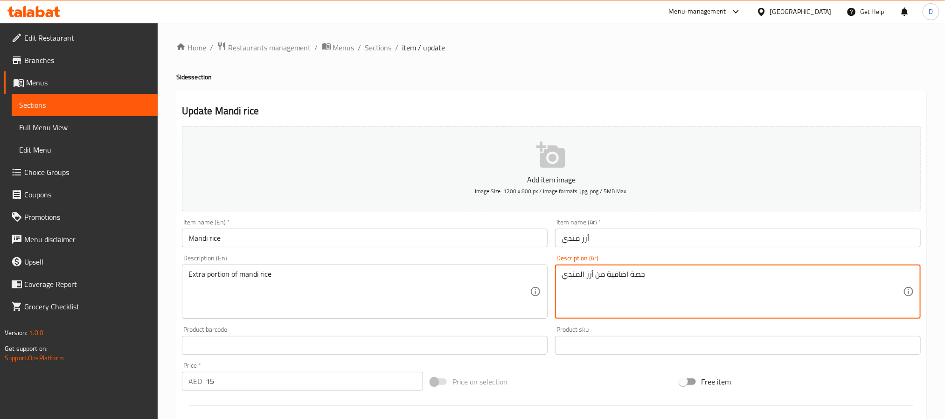
click at [616, 280] on textarea "حصة اضافية من أرز المندي" at bounding box center [731, 292] width 341 height 44
type textarea "حصة من أرز المندي"
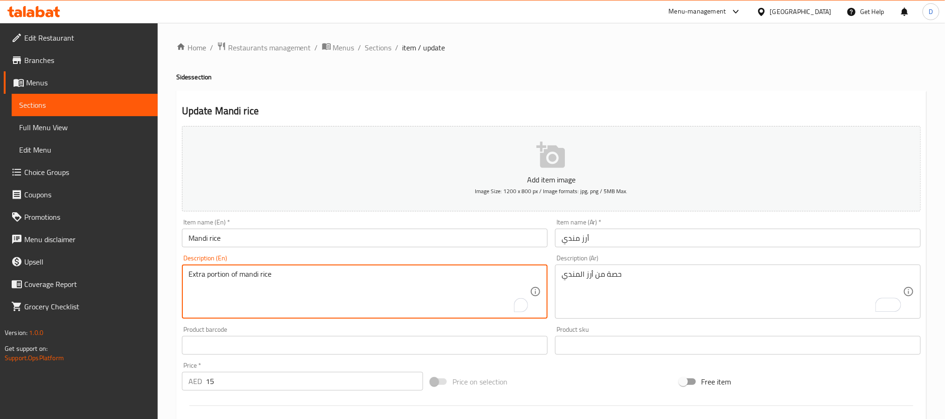
click at [193, 276] on textarea "Extra portion of mandi rice" at bounding box center [358, 292] width 341 height 44
type textarea "portion of [PERSON_NAME]"
click at [308, 236] on input "Mandi rice" at bounding box center [365, 237] width 366 height 19
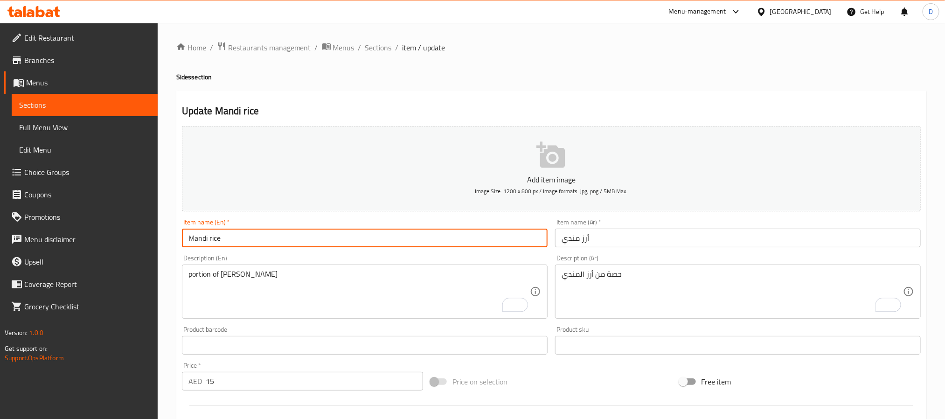
drag, startPoint x: 371, startPoint y: 42, endPoint x: 441, endPoint y: 63, distance: 72.6
click at [371, 42] on span "Sections" at bounding box center [378, 47] width 27 height 11
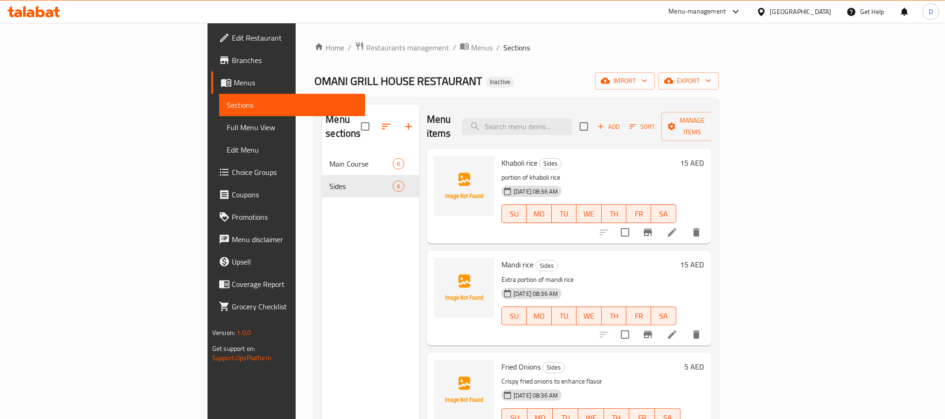
click at [718, 69] on div "Home / Restaurants management / Menus / Sections OMANI GRILL HOUSE RESTAURANT I…" at bounding box center [516, 286] width 404 height 489
click at [711, 81] on span "export" at bounding box center [688, 81] width 45 height 12
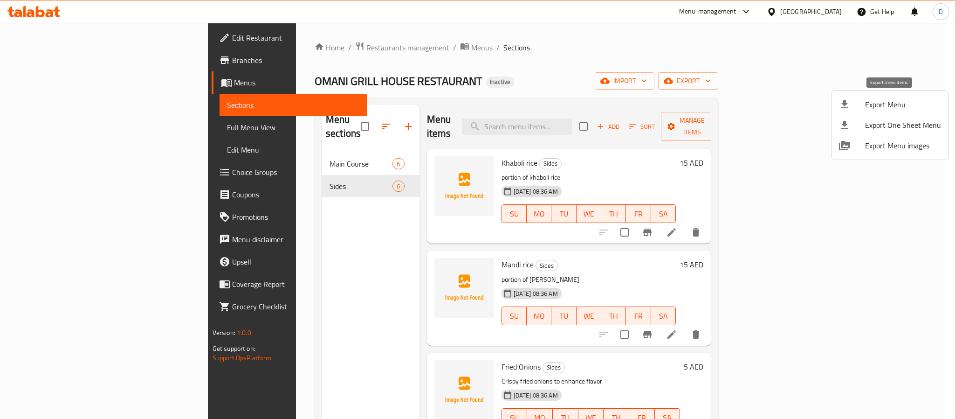
click at [874, 109] on span "Export Menu" at bounding box center [903, 104] width 76 height 11
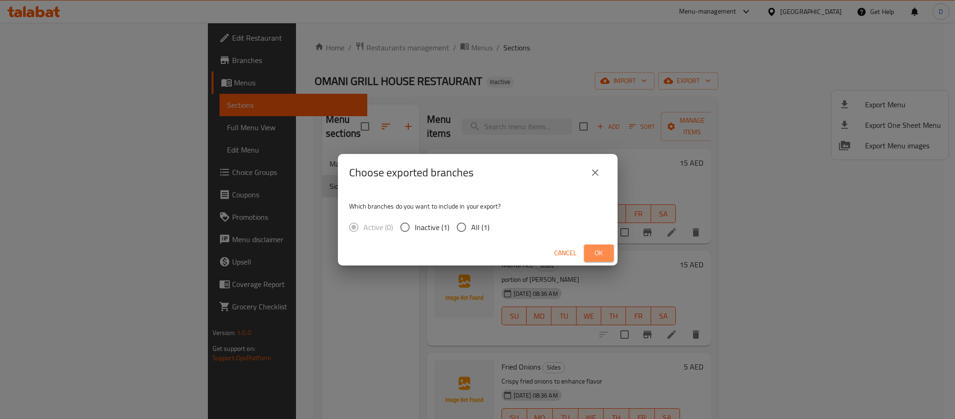
click at [599, 248] on span "Ok" at bounding box center [599, 253] width 15 height 12
